Goal: Information Seeking & Learning: Find specific fact

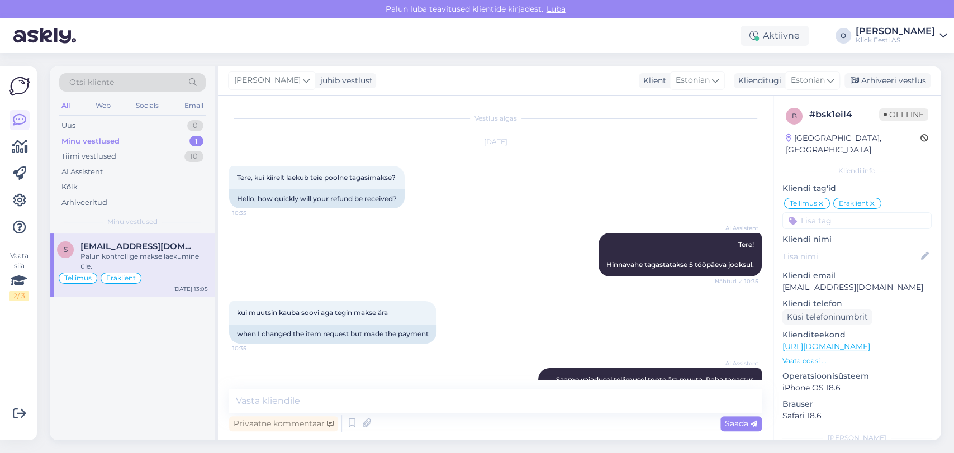
scroll to position [1440, 0]
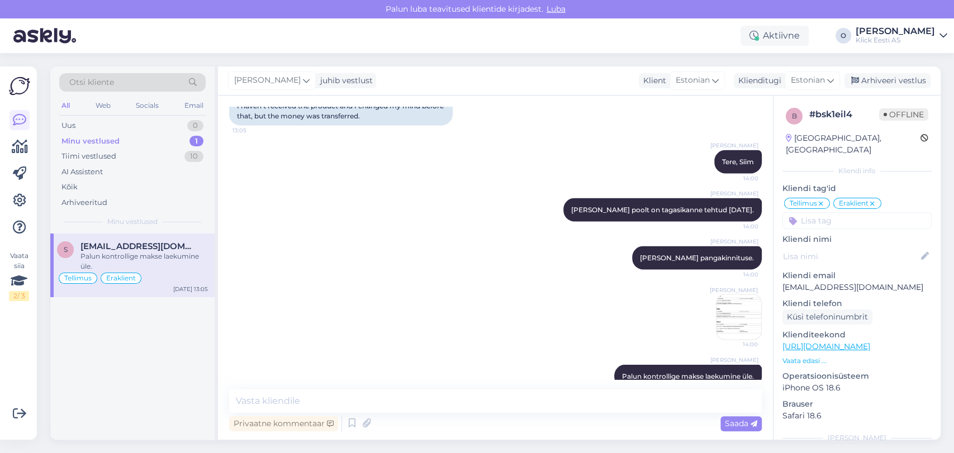
click at [497, 194] on div "[PERSON_NAME] poolt on tagasikanne tehtud [DATE]. 14:00" at bounding box center [495, 209] width 532 height 48
click at [865, 78] on div "Arhiveeri vestlus" at bounding box center [887, 80] width 86 height 15
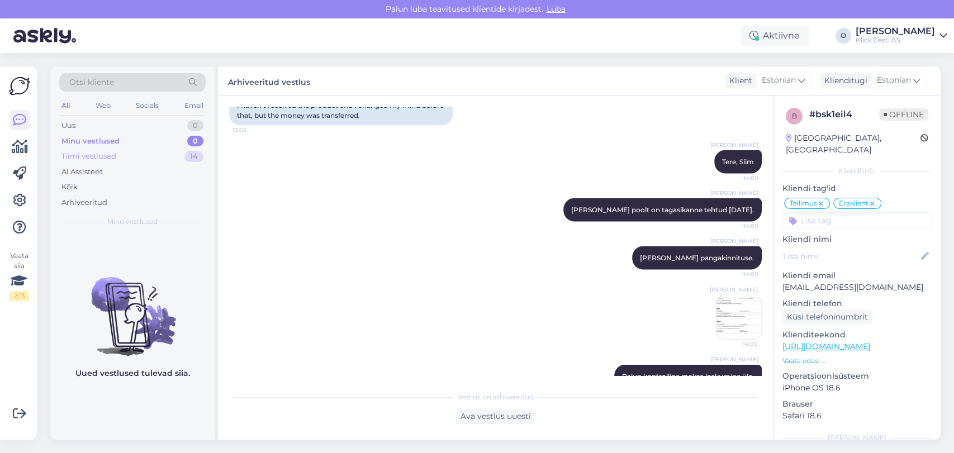
click at [170, 151] on div "Tiimi vestlused 14" at bounding box center [132, 157] width 146 height 16
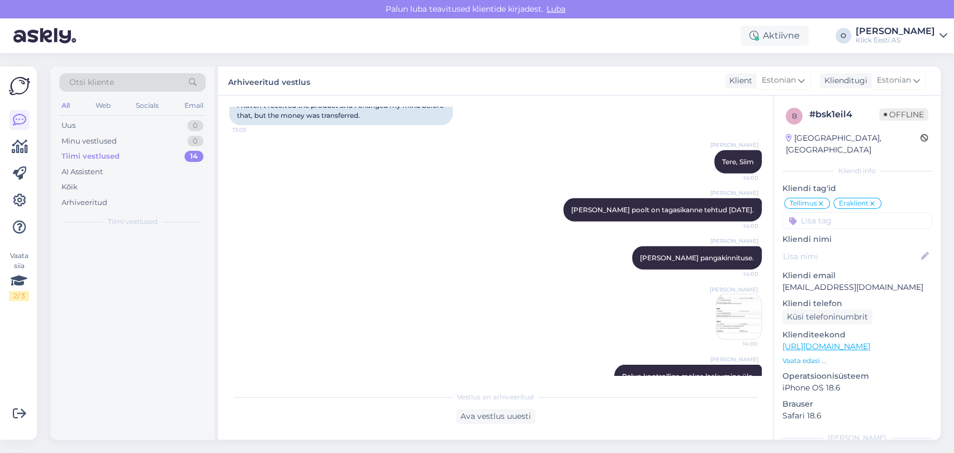
click at [170, 151] on div "Tiimi vestlused 14" at bounding box center [132, 157] width 146 height 16
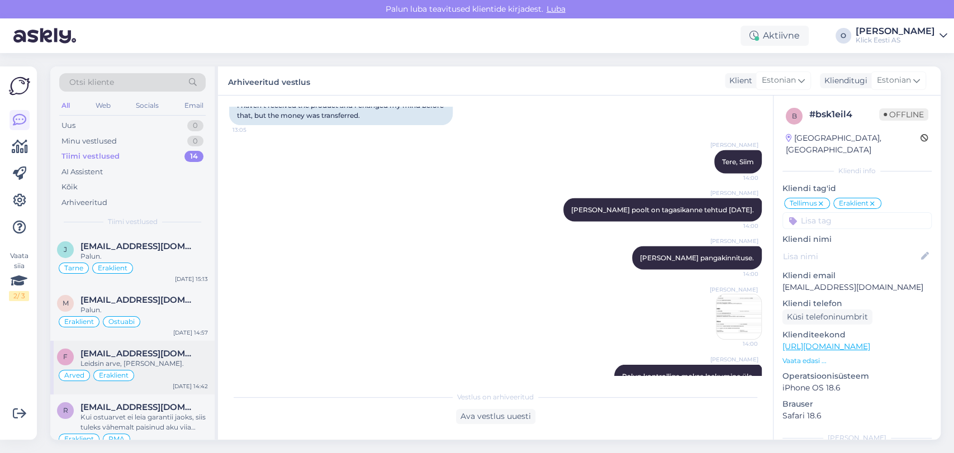
click at [152, 341] on div "f [EMAIL_ADDRESS][DOMAIN_NAME] [PERSON_NAME], [PERSON_NAME]. Arved Eraklient [D…" at bounding box center [132, 368] width 164 height 54
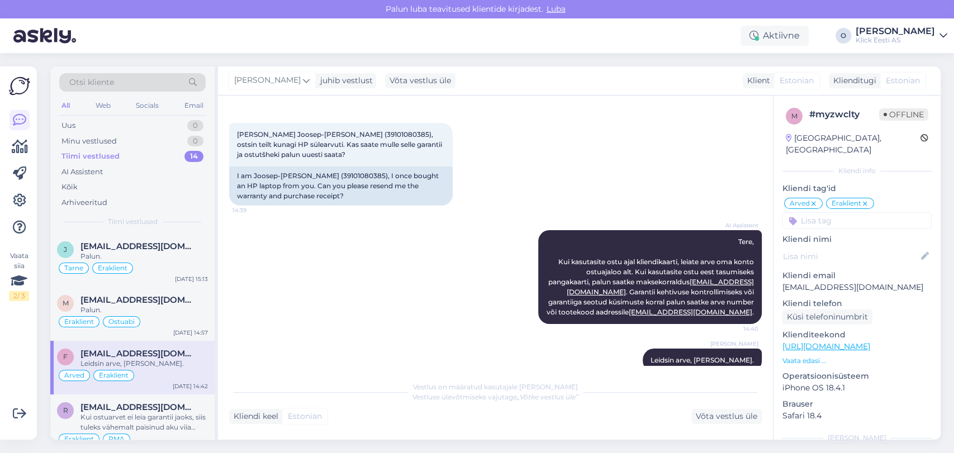
scroll to position [41, 0]
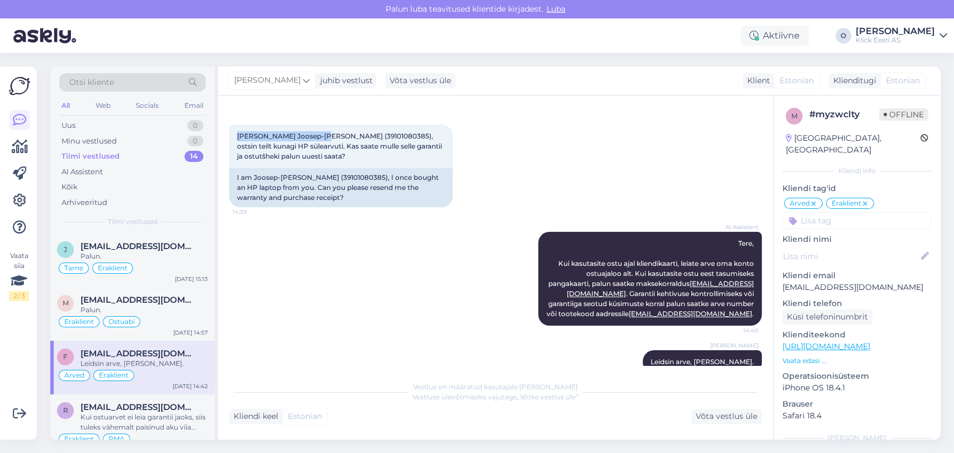
drag, startPoint x: 325, startPoint y: 135, endPoint x: 227, endPoint y: 130, distance: 97.9
click at [227, 130] on div "Vestlus algas [DATE] [PERSON_NAME] Joosep-Lemmi Kalle (39101080385), ostsin tei…" at bounding box center [495, 268] width 555 height 344
copy span "[PERSON_NAME] Joosep-[PERSON_NAME]"
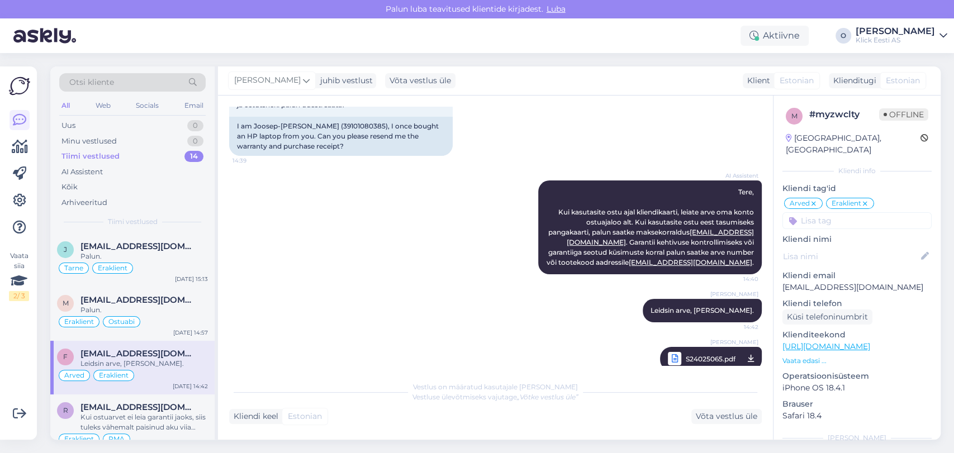
scroll to position [111, 0]
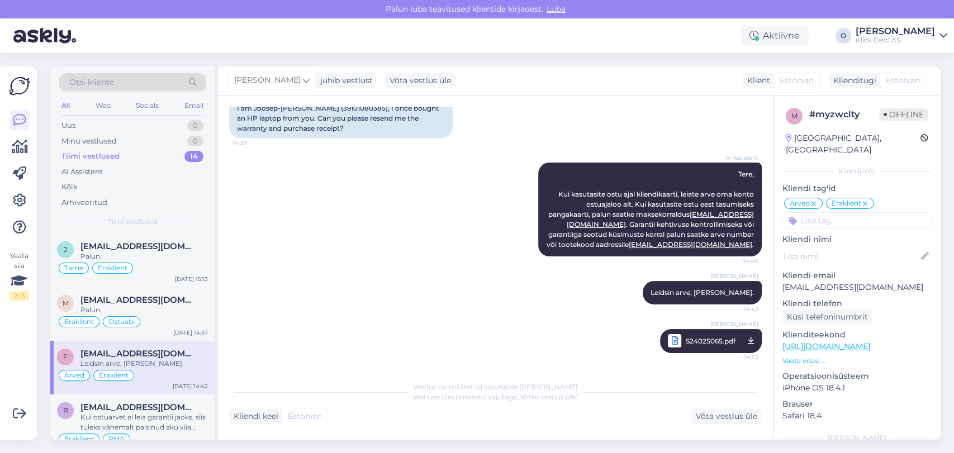
click at [706, 340] on span "S24025065.pdf" at bounding box center [711, 341] width 50 height 14
click at [122, 122] on div "Uus 1" at bounding box center [132, 126] width 146 height 16
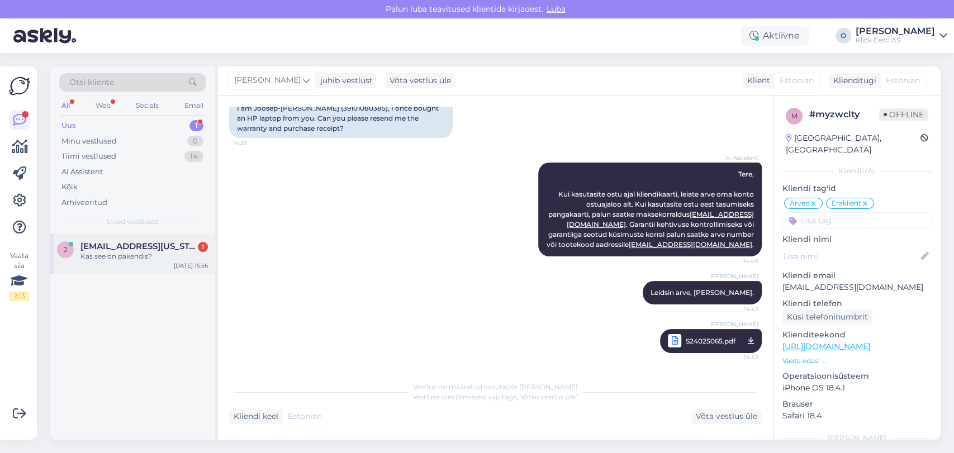
click at [94, 244] on span "[EMAIL_ADDRESS][US_STATE][DOMAIN_NAME]" at bounding box center [138, 246] width 116 height 10
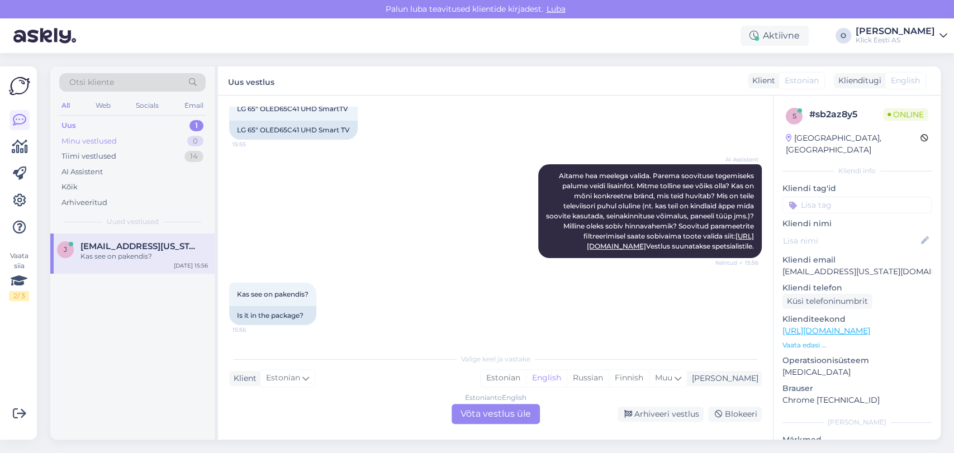
click at [121, 139] on div "Minu vestlused 0" at bounding box center [132, 142] width 146 height 16
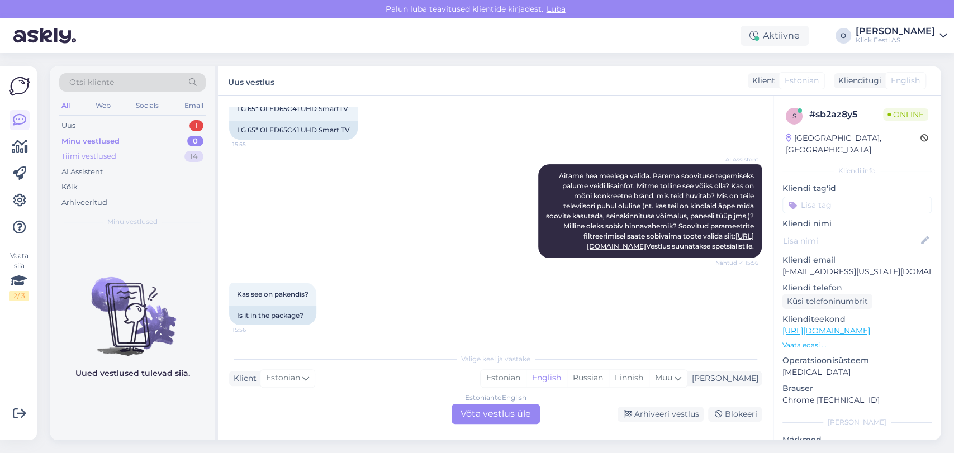
click at [119, 153] on div "Tiimi vestlused 14" at bounding box center [132, 157] width 146 height 16
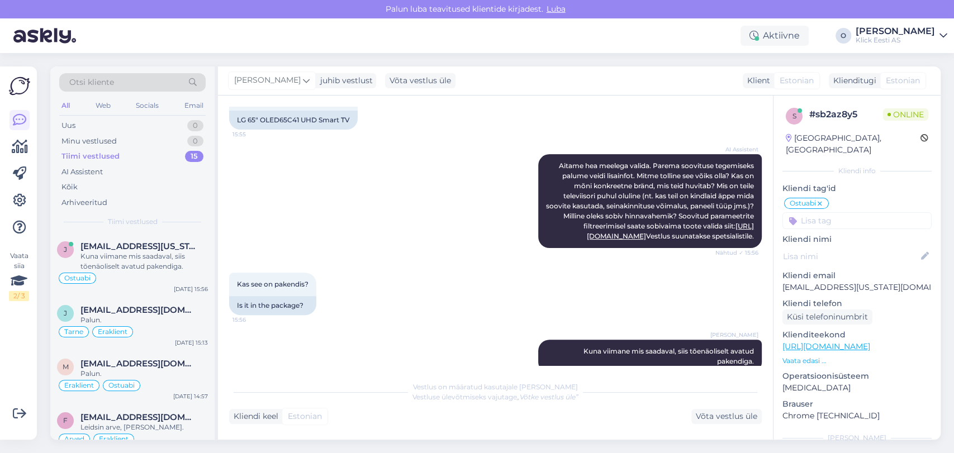
scroll to position [223, 0]
